Goal: Information Seeking & Learning: Compare options

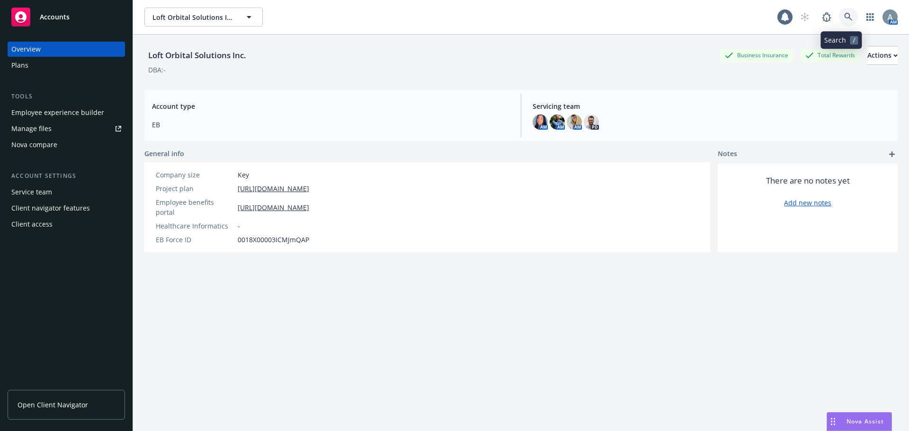
click at [844, 19] on icon at bounding box center [848, 17] width 9 height 9
click at [246, 18] on icon "button" at bounding box center [248, 16] width 11 height 11
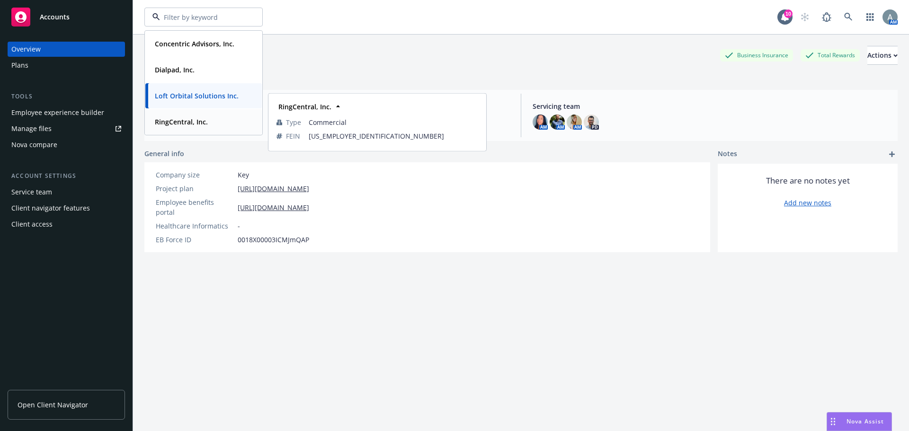
click at [211, 128] on div "RingCentral, Inc." at bounding box center [203, 122] width 105 height 14
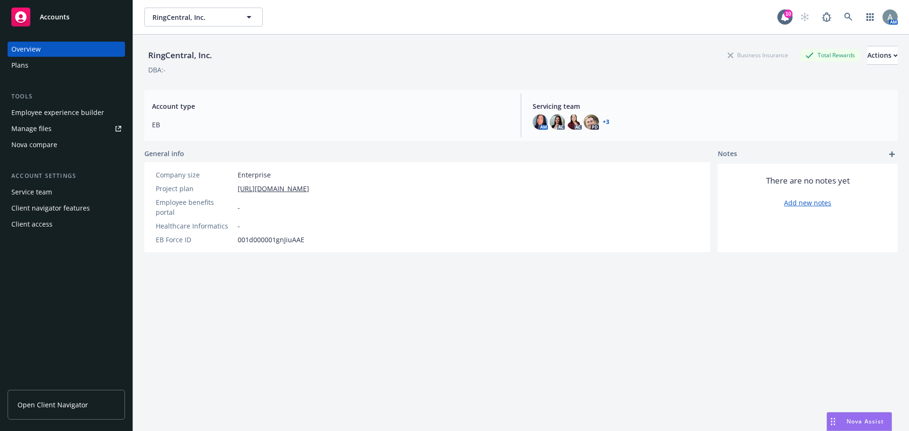
click at [870, 426] on div "Nova Assist" at bounding box center [859, 422] width 64 height 18
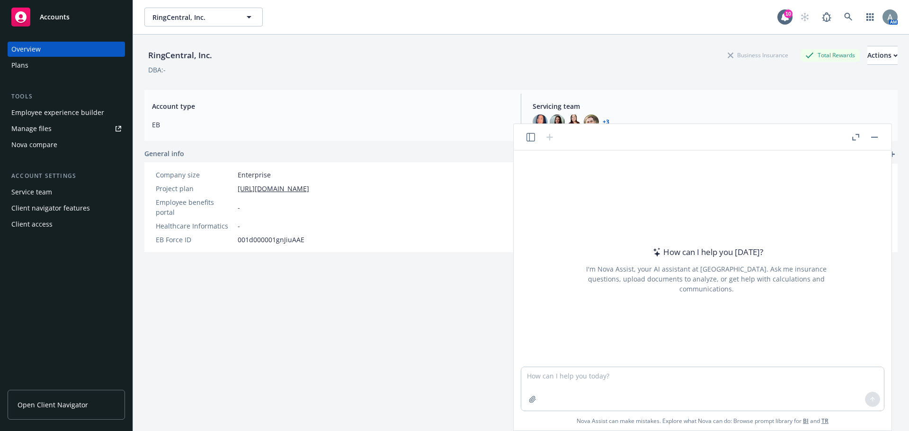
click at [521, 376] on div at bounding box center [703, 389] width 364 height 44
click at [549, 382] on textarea at bounding box center [702, 389] width 363 height 44
type textarea "can you please help me review this contract for the class, life amount and bene…"
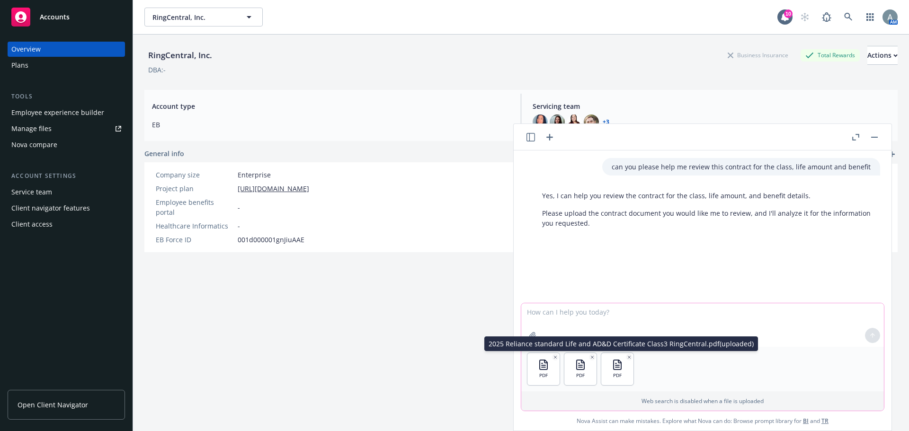
click at [629, 356] on icon "button" at bounding box center [629, 357] width 5 height 5
click at [591, 357] on icon "button" at bounding box center [592, 357] width 5 height 5
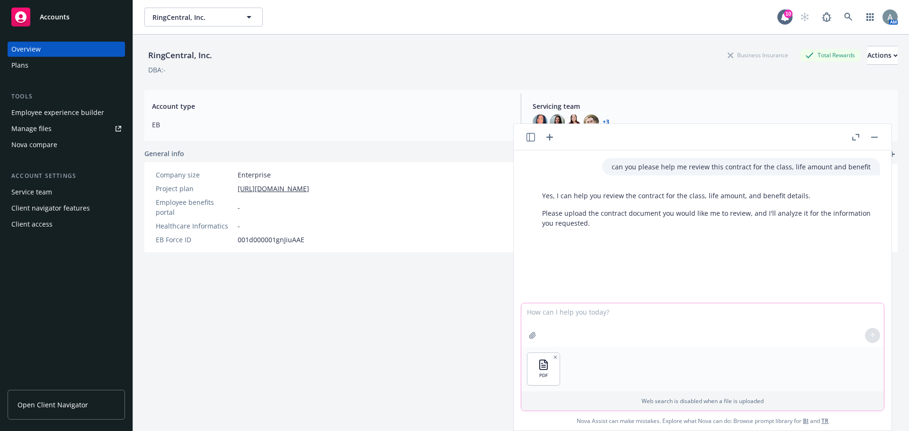
click at [870, 337] on div at bounding box center [872, 335] width 23 height 23
click at [647, 328] on textarea at bounding box center [702, 325] width 363 height 44
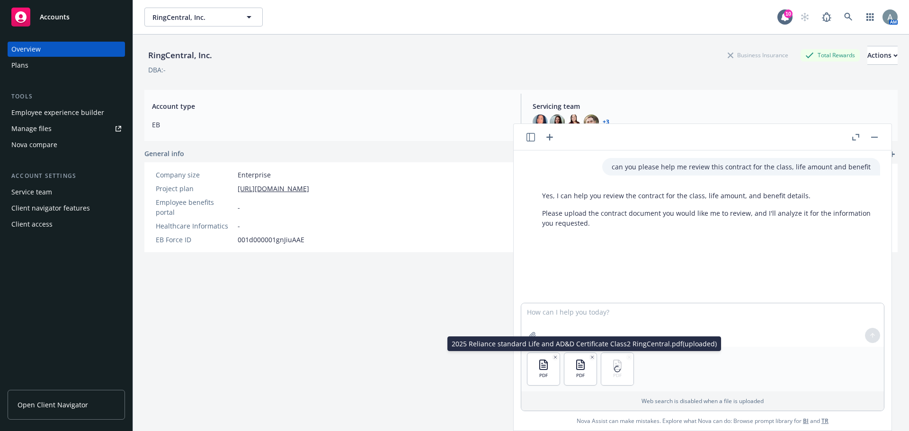
click at [594, 355] on icon "button" at bounding box center [592, 357] width 5 height 5
drag, startPoint x: 590, startPoint y: 356, endPoint x: 584, endPoint y: 356, distance: 6.6
click at [590, 356] on icon "button" at bounding box center [592, 357] width 5 height 5
click at [555, 355] on icon "button" at bounding box center [555, 357] width 5 height 5
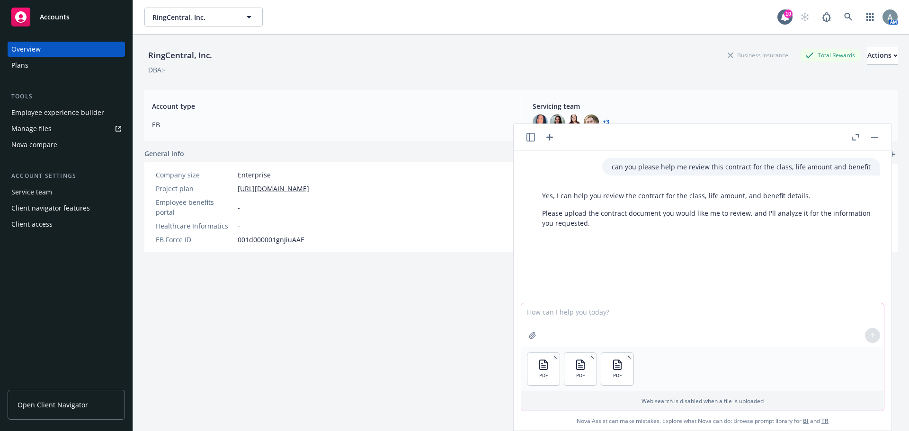
click at [607, 304] on textarea at bounding box center [702, 325] width 363 height 44
type textarea "please clarify with each of the contracts"
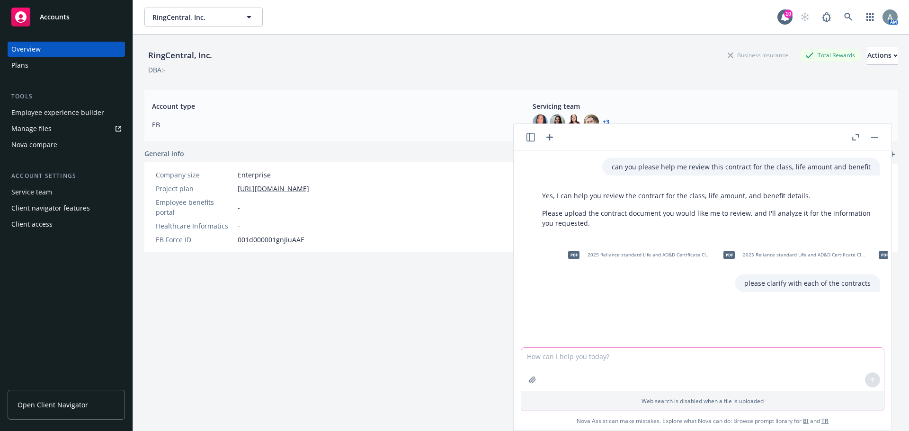
click at [629, 357] on textarea at bounding box center [702, 370] width 363 height 44
drag, startPoint x: 667, startPoint y: 424, endPoint x: 749, endPoint y: 422, distance: 81.9
click at [737, 422] on span "Nova Assist can make mistakes. Explore what Nova can do: Browse prompt library …" at bounding box center [703, 420] width 252 height 19
click at [773, 422] on span "Nova Assist can make mistakes. Explore what Nova can do: Browse prompt library …" at bounding box center [703, 420] width 252 height 19
click at [569, 360] on textarea at bounding box center [702, 370] width 363 height 44
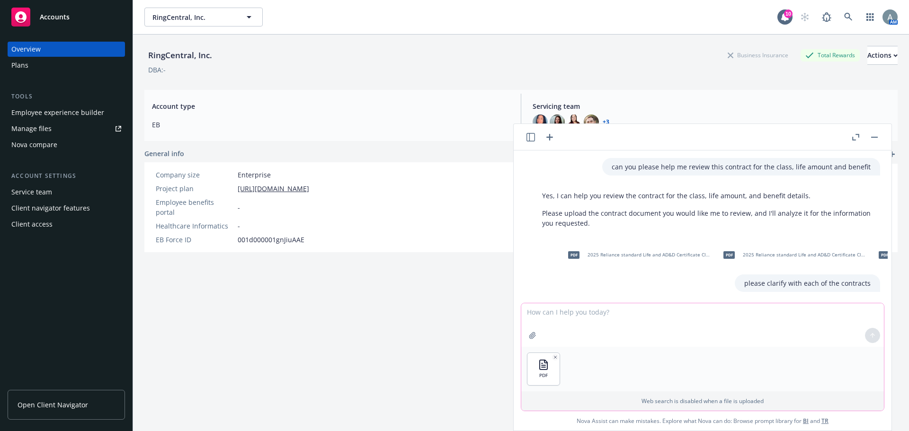
click at [594, 324] on textarea at bounding box center [702, 325] width 363 height 44
click at [875, 334] on div at bounding box center [872, 335] width 23 height 23
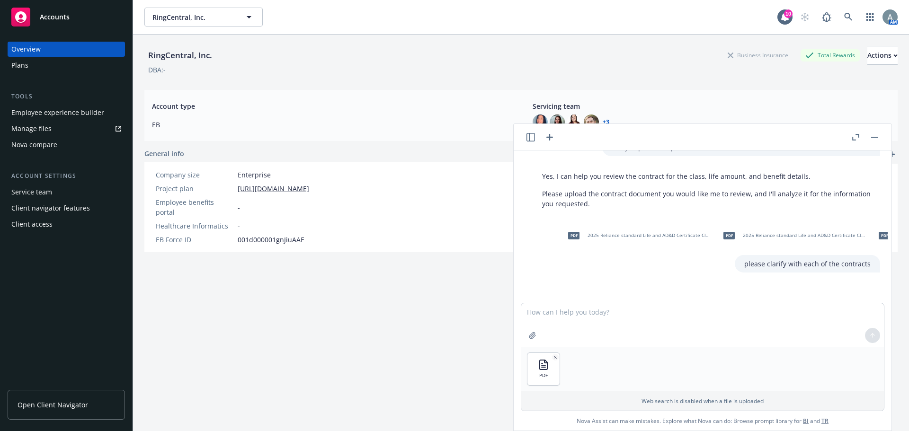
scroll to position [30, 0]
click at [637, 278] on div "can you please help me review this contract for the class, life amount and bene…" at bounding box center [702, 227] width 370 height 152
click at [861, 135] on button "button" at bounding box center [855, 137] width 11 height 11
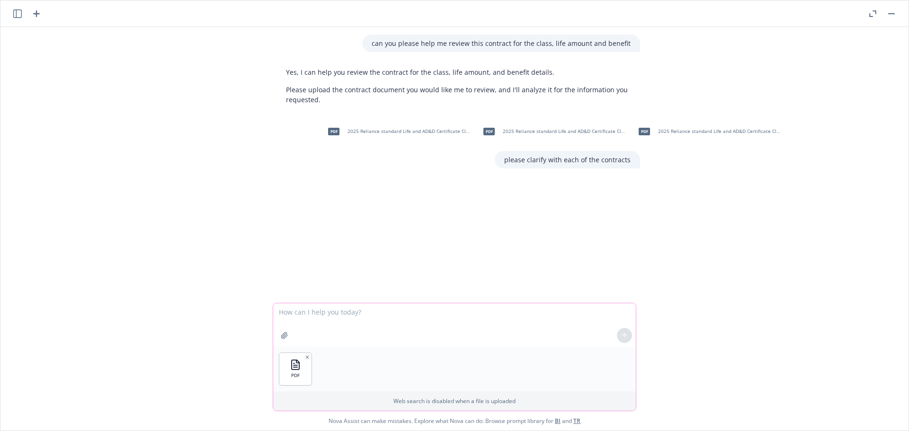
click at [357, 311] on textarea at bounding box center [454, 325] width 363 height 44
click at [384, 270] on div "can you please help me review this contract for the class, life amount and bene…" at bounding box center [454, 165] width 900 height 276
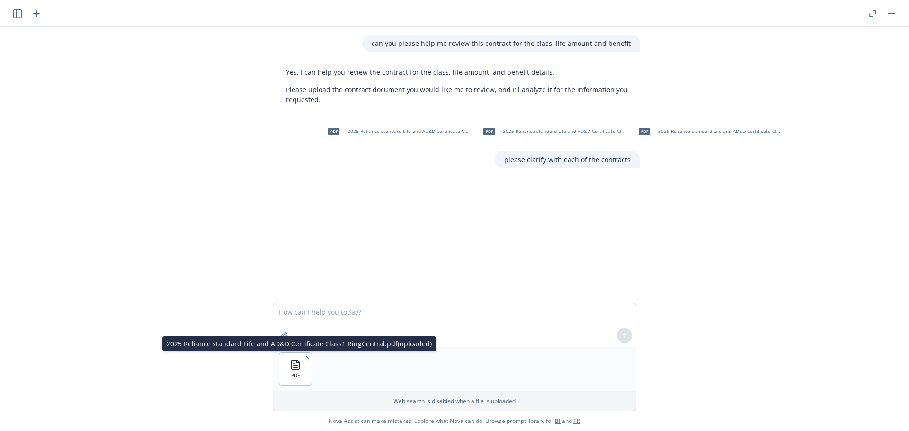
click at [311, 358] on div "PDF" at bounding box center [295, 369] width 32 height 32
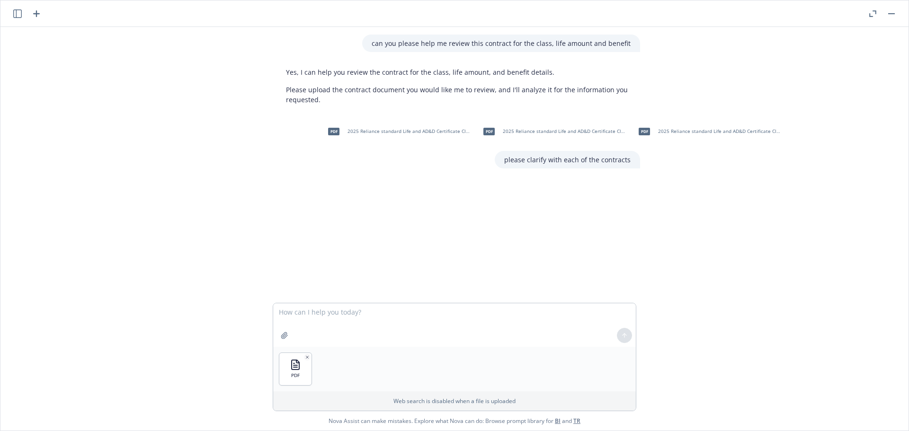
click at [624, 337] on div at bounding box center [624, 335] width 23 height 23
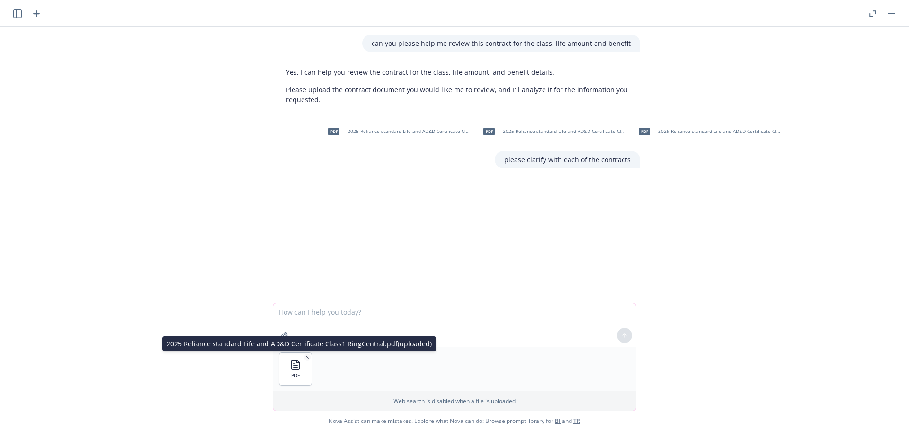
click at [307, 356] on icon "button" at bounding box center [307, 357] width 5 height 5
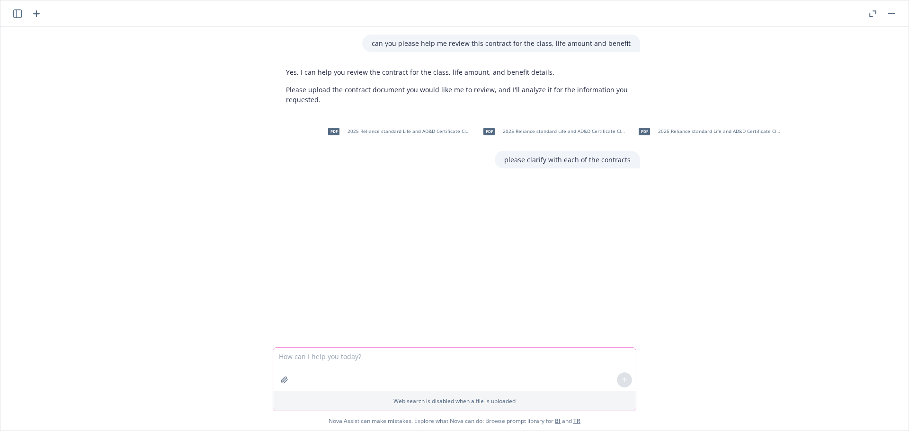
click at [626, 378] on div at bounding box center [624, 380] width 23 height 23
click at [19, 13] on icon "button" at bounding box center [17, 13] width 9 height 9
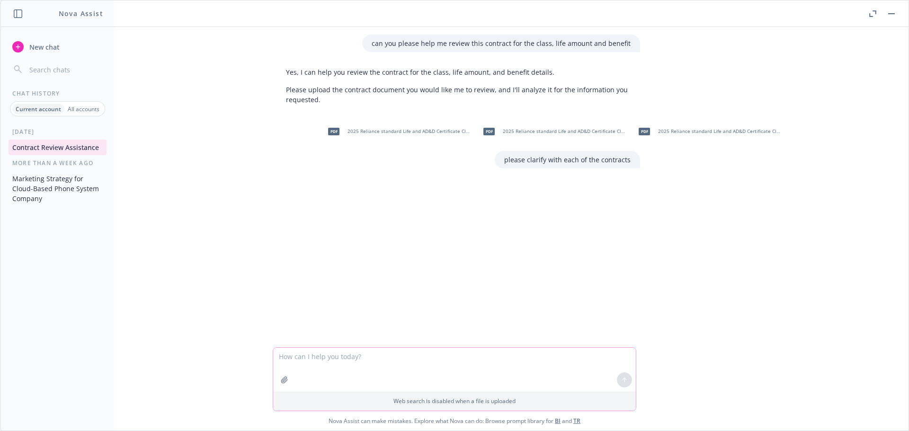
click at [61, 196] on button "Marketing Strategy for Cloud-Based Phone System Company" at bounding box center [58, 189] width 98 height 36
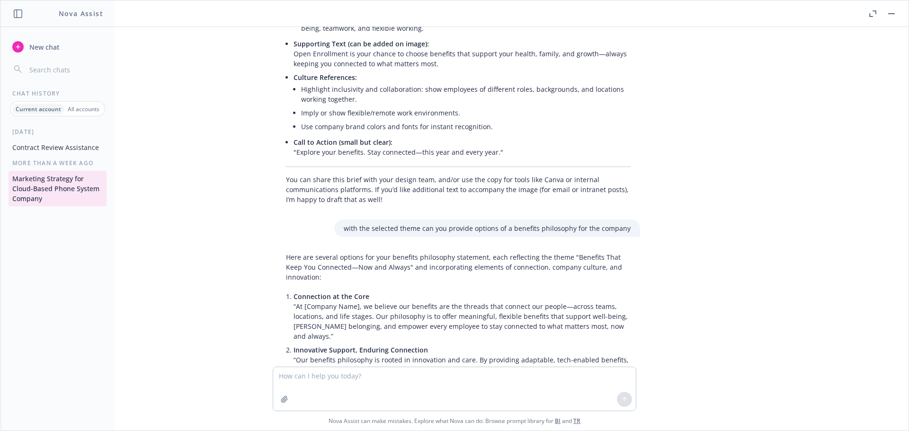
scroll to position [2276, 0]
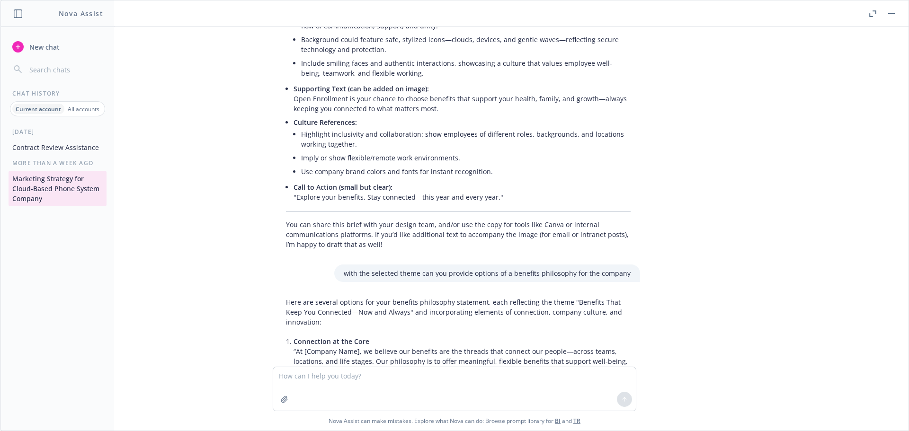
click at [47, 143] on button "Contract Review Assistance" at bounding box center [58, 148] width 98 height 16
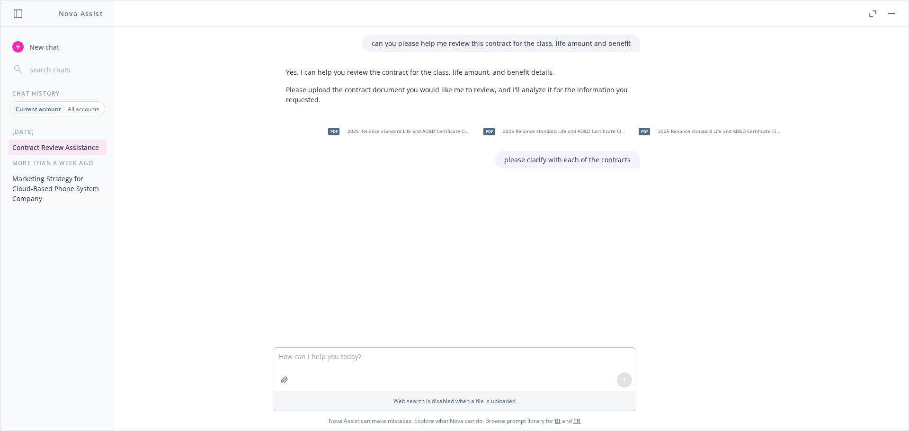
click at [400, 359] on textarea at bounding box center [454, 370] width 363 height 44
click at [491, 279] on div "can you please help me review this contract for the class, life amount and bene…" at bounding box center [454, 187] width 900 height 320
click at [361, 366] on textarea at bounding box center [454, 370] width 363 height 44
type textarea "I will load one at a time"
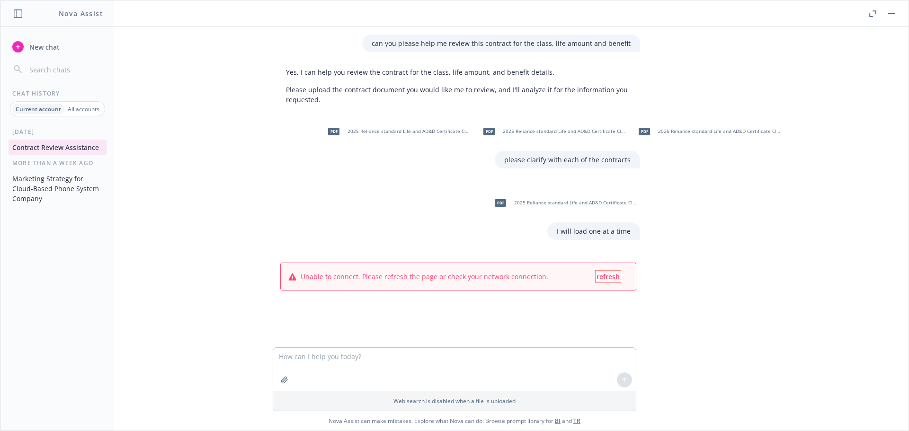
click at [612, 278] on span "refresh" at bounding box center [607, 276] width 23 height 9
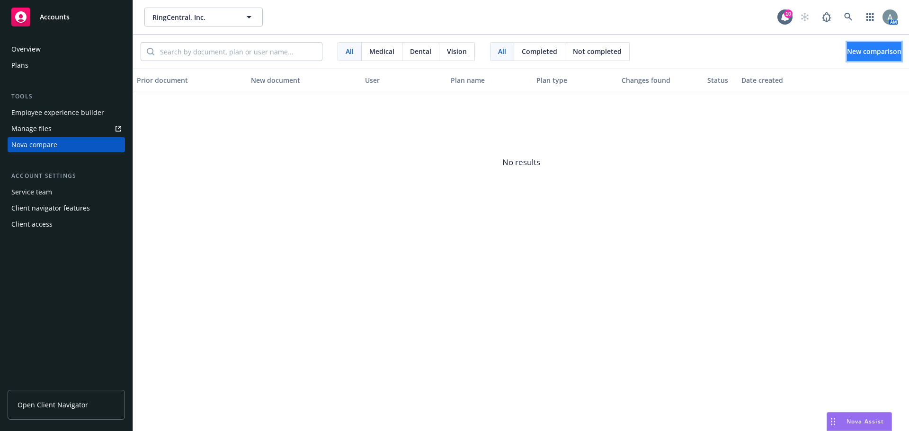
click at [861, 60] on button "New comparison" at bounding box center [874, 51] width 54 height 19
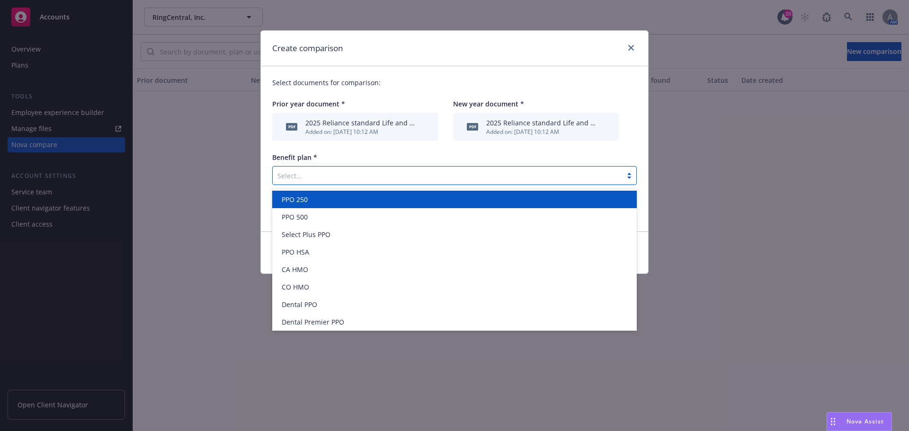
click at [404, 182] on div "Select..." at bounding box center [447, 175] width 349 height 15
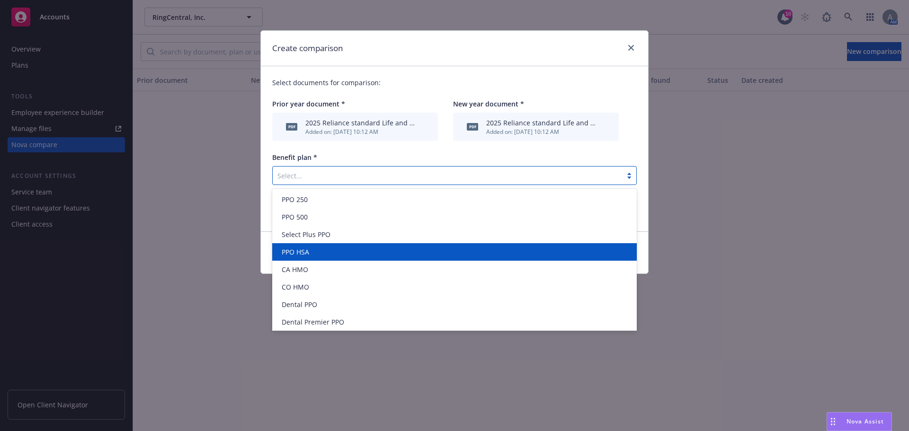
scroll to position [19, 0]
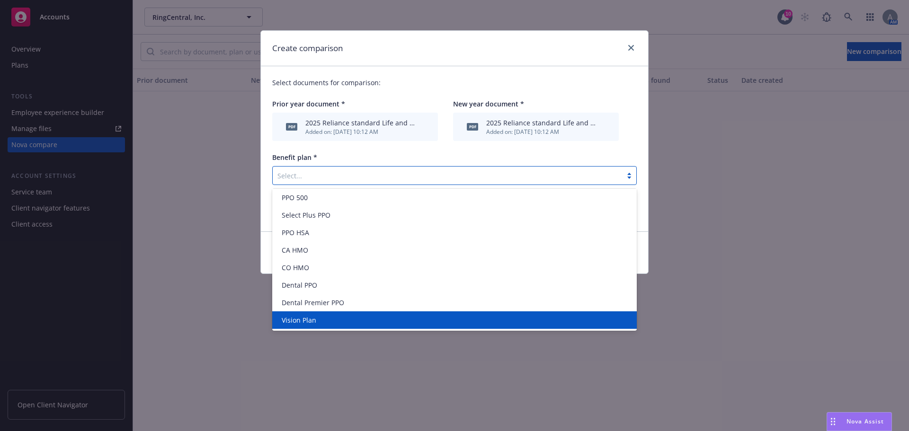
click at [199, 376] on div "Create comparison Select documents for comparison: Prior year document * pdf 20…" at bounding box center [454, 215] width 909 height 431
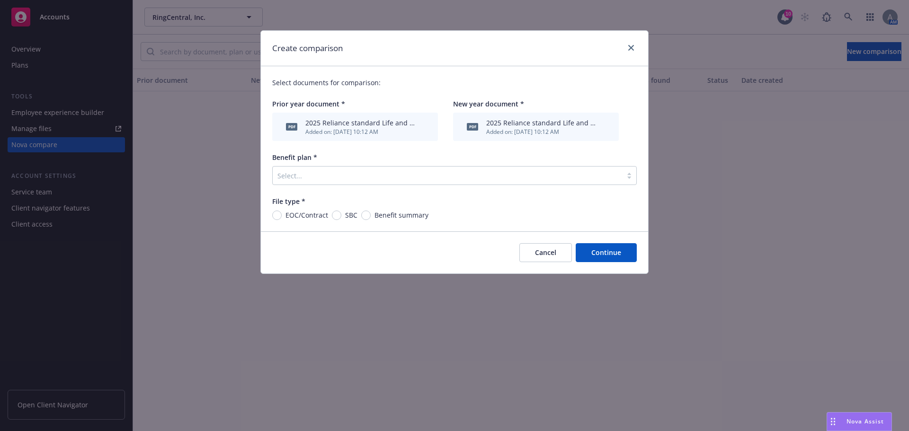
click at [285, 214] on span "EOC/Contract" at bounding box center [305, 215] width 46 height 10
click at [282, 214] on input "EOC/Contract" at bounding box center [276, 215] width 9 height 9
radio input "true"
click at [599, 256] on button "Continue" at bounding box center [606, 252] width 61 height 19
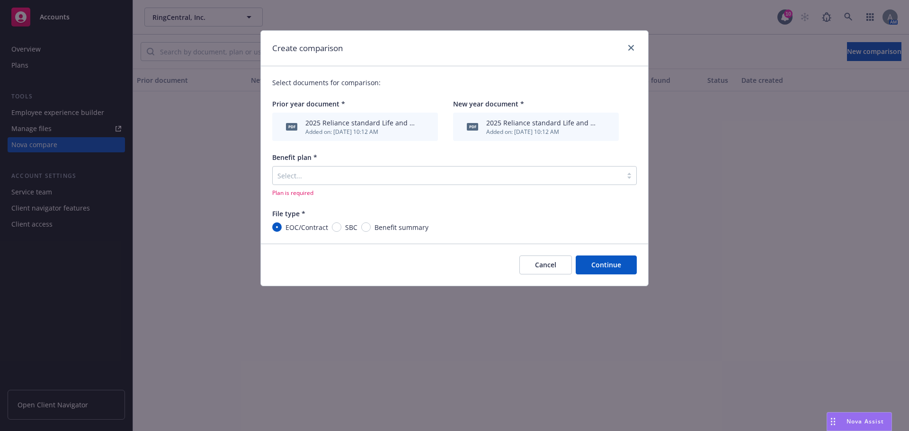
click at [382, 179] on div at bounding box center [447, 175] width 340 height 11
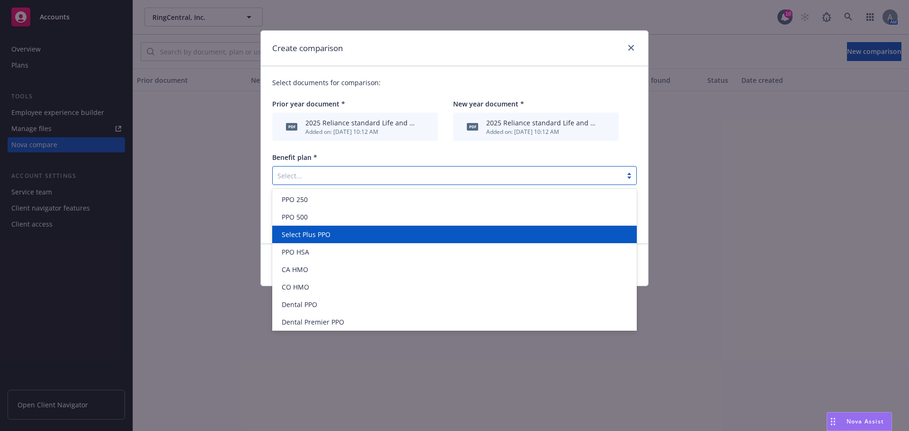
click at [343, 235] on div "Select Plus PPO" at bounding box center [454, 235] width 353 height 10
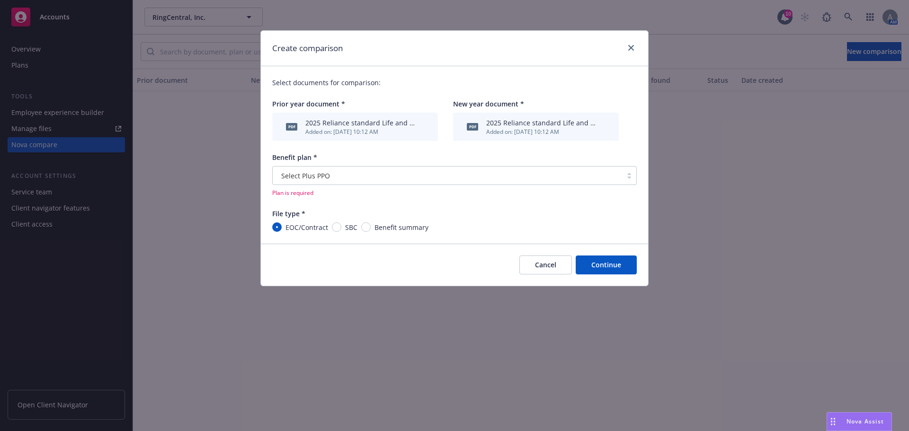
click at [619, 258] on button "Continue" at bounding box center [606, 265] width 61 height 19
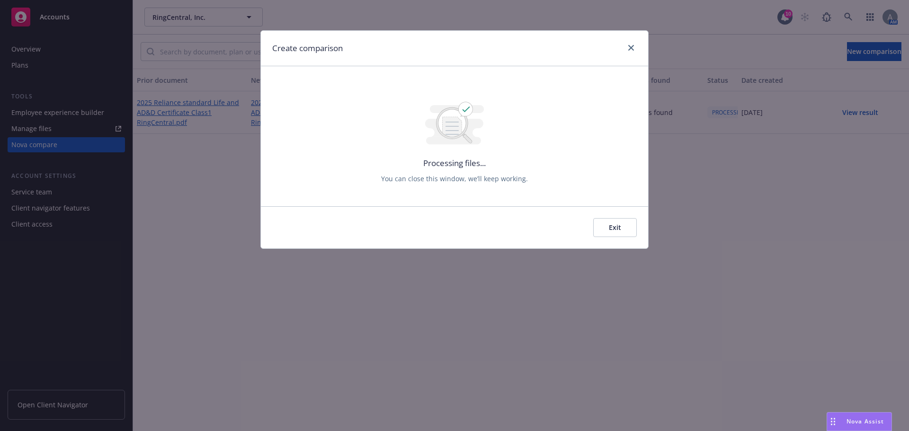
click at [637, 44] on div "Create comparison" at bounding box center [454, 49] width 387 height 36
click at [628, 45] on icon "close" at bounding box center [631, 48] width 6 height 6
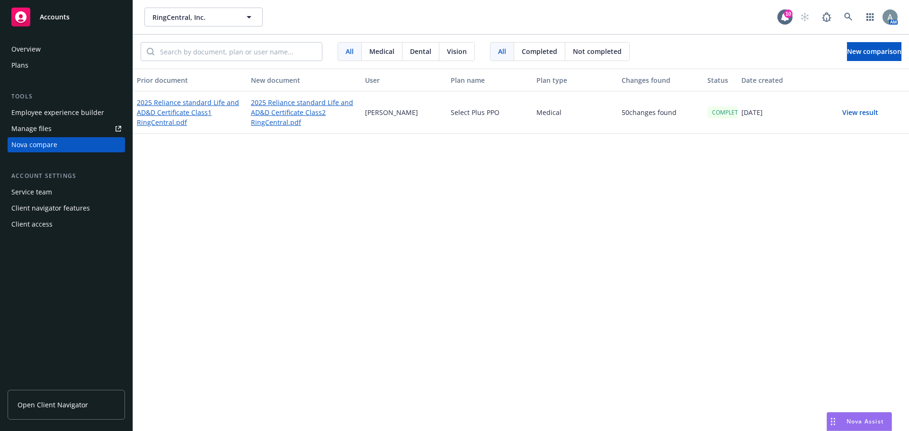
click at [862, 113] on button "View result" at bounding box center [860, 112] width 66 height 19
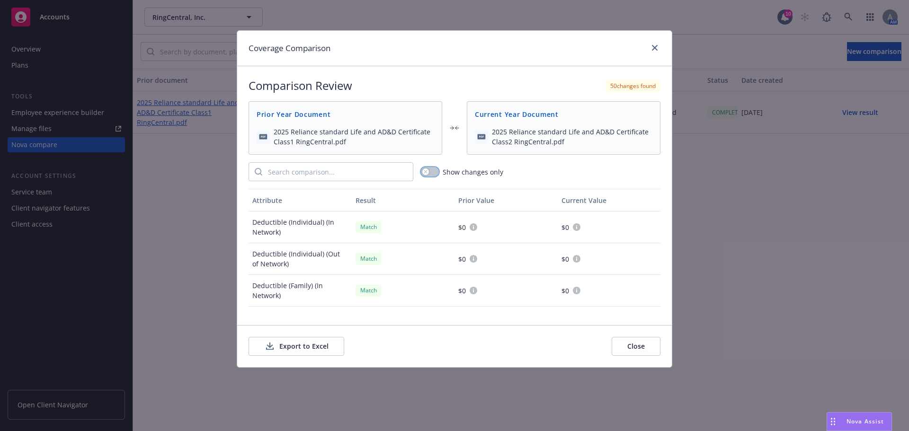
click at [431, 168] on button "button" at bounding box center [430, 171] width 18 height 9
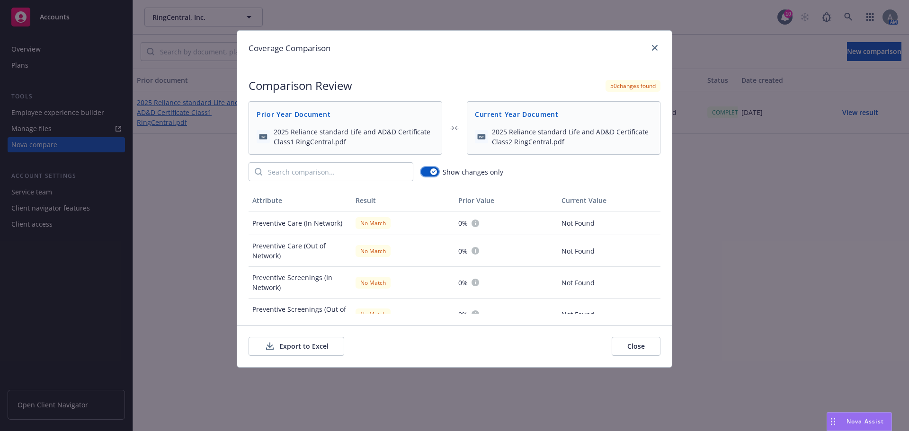
click at [434, 171] on icon "button" at bounding box center [434, 171] width 4 height 3
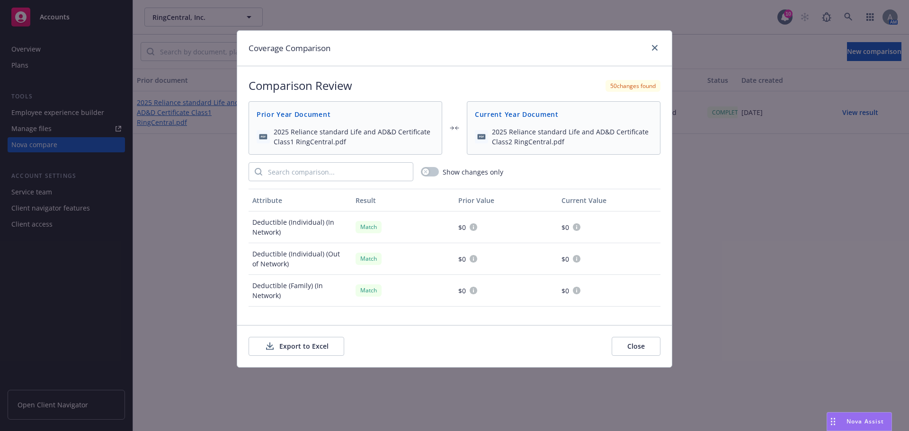
click at [640, 344] on button "Close" at bounding box center [636, 346] width 49 height 19
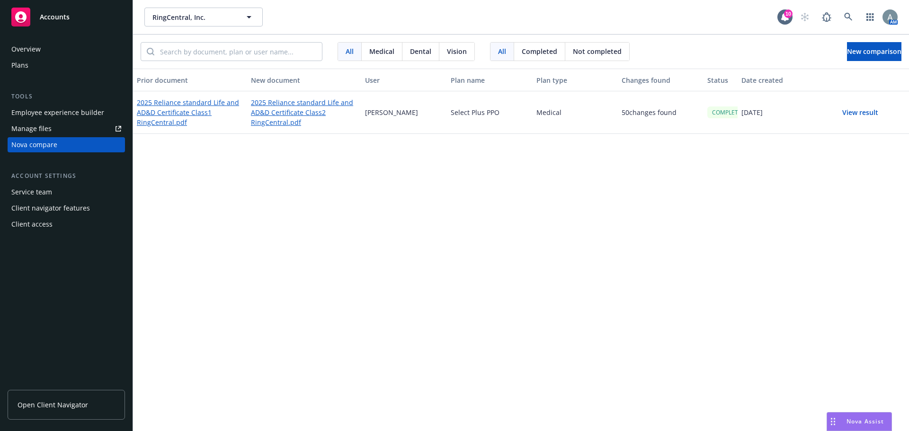
click at [874, 414] on div "Nova Assist" at bounding box center [859, 422] width 64 height 18
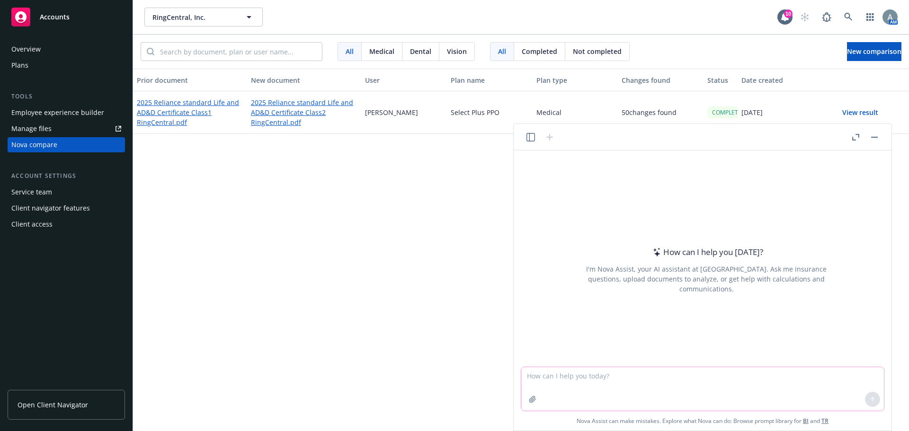
click at [596, 388] on textarea at bounding box center [702, 389] width 363 height 44
